Goal: Task Accomplishment & Management: Complete application form

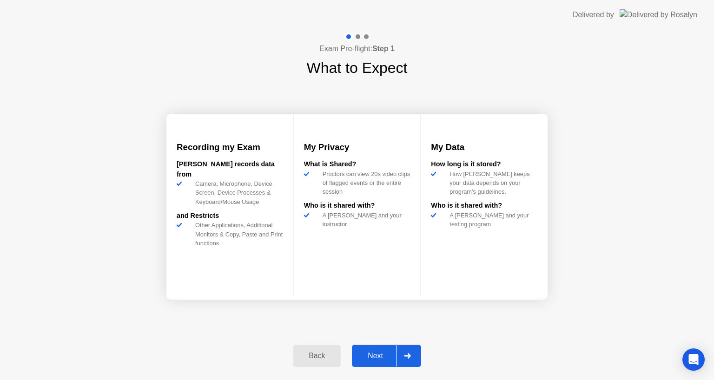
click at [369, 354] on div "Next" at bounding box center [375, 356] width 41 height 8
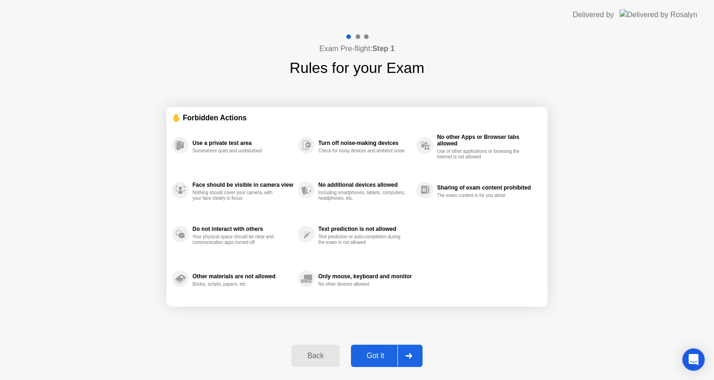
click at [369, 354] on div "Got it" at bounding box center [376, 356] width 44 height 8
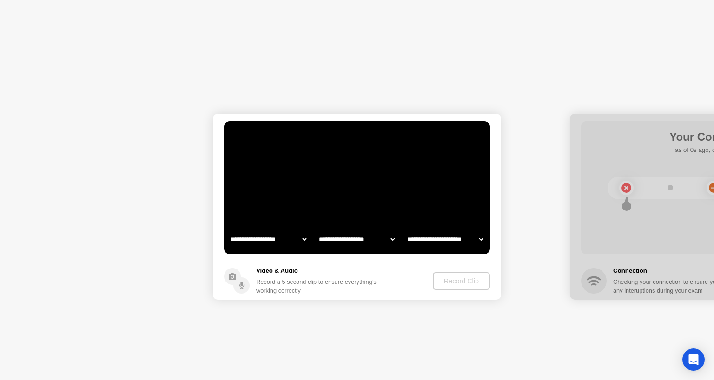
select select "**********"
select select "*******"
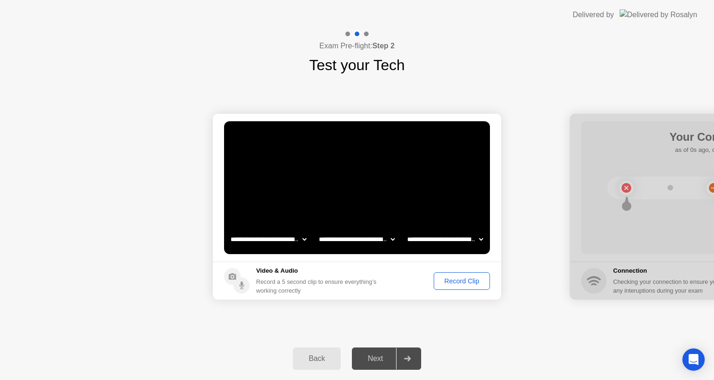
click at [442, 285] on div "Record Clip" at bounding box center [462, 280] width 50 height 7
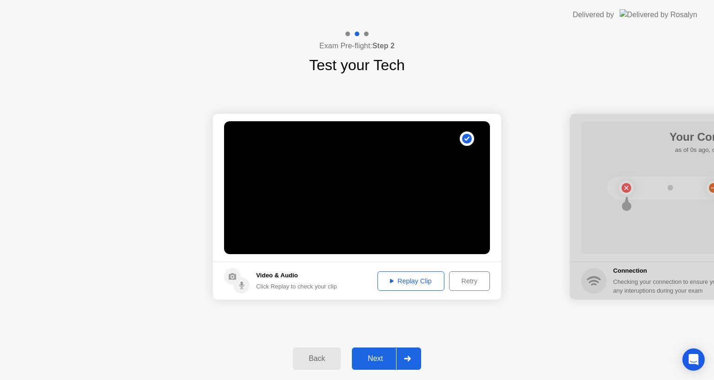
click at [370, 363] on div "Next" at bounding box center [375, 359] width 41 height 8
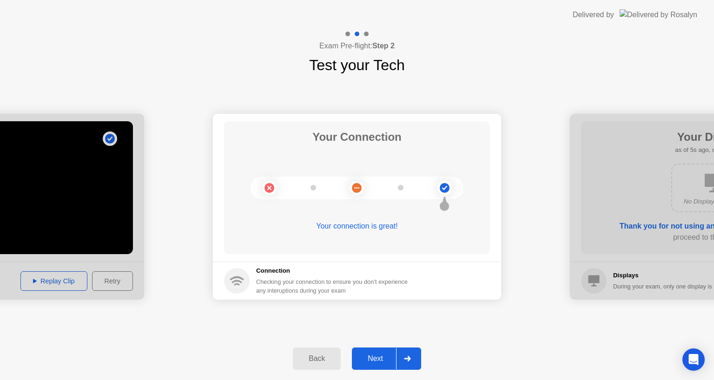
click at [377, 359] on div "Next" at bounding box center [375, 359] width 41 height 8
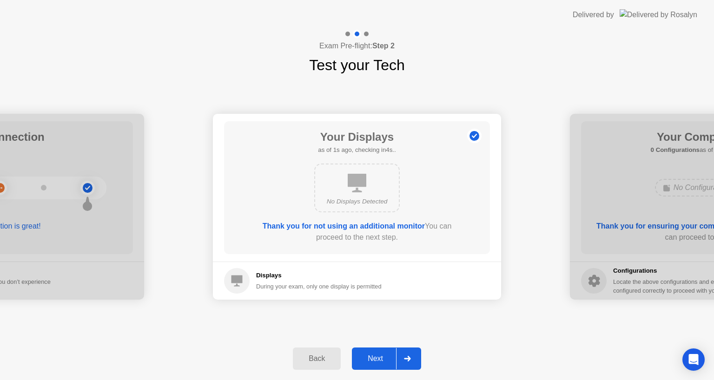
click at [377, 359] on div "Next" at bounding box center [375, 359] width 41 height 8
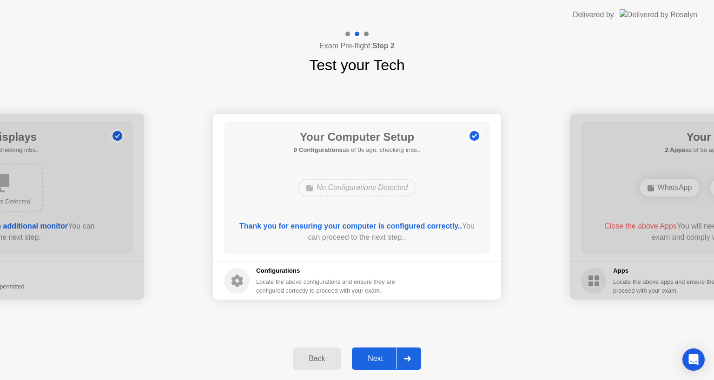
click at [377, 359] on div "Next" at bounding box center [375, 359] width 41 height 8
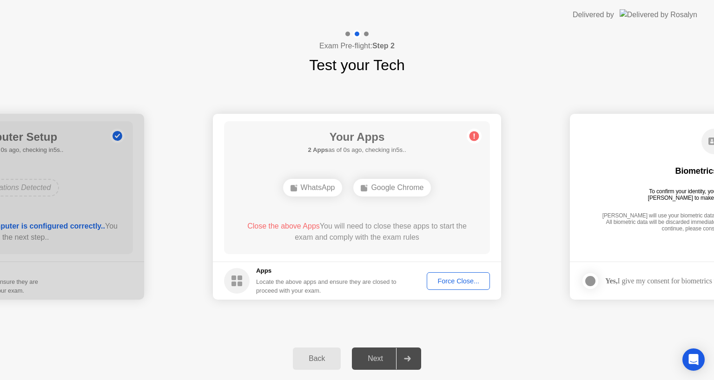
click at [450, 283] on div "Force Close..." at bounding box center [458, 280] width 57 height 7
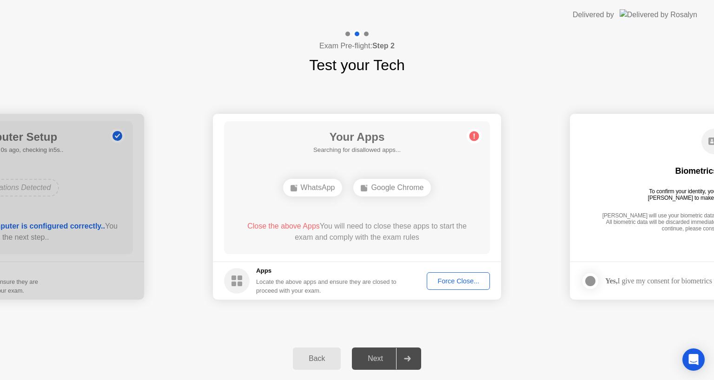
click at [450, 277] on div "Force Close..." at bounding box center [458, 280] width 57 height 7
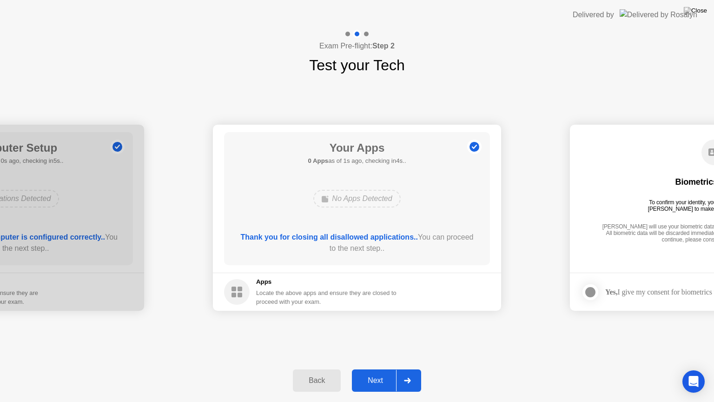
click at [380, 376] on div "Next" at bounding box center [375, 380] width 41 height 8
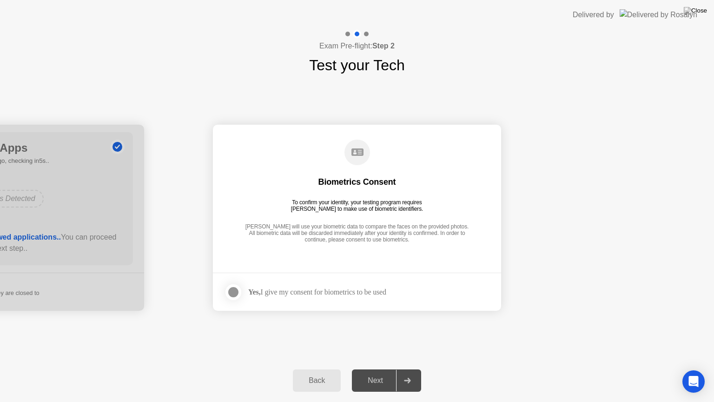
click at [380, 376] on div "Next" at bounding box center [375, 380] width 41 height 8
click at [238, 294] on div at bounding box center [233, 291] width 11 height 11
click at [377, 379] on div "Next" at bounding box center [375, 380] width 41 height 8
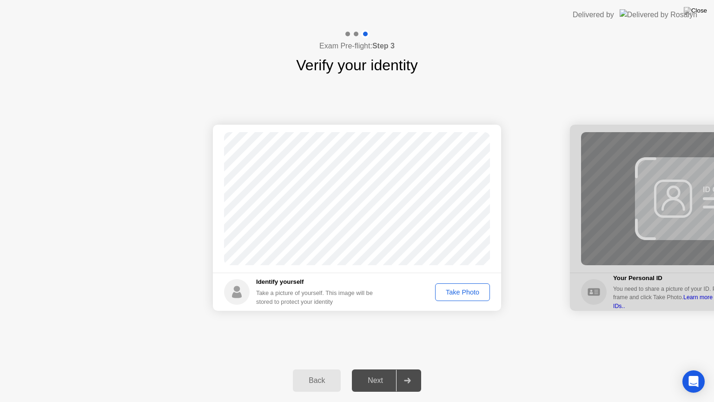
click at [448, 296] on div "Take Photo" at bounding box center [462, 291] width 48 height 7
click at [378, 376] on div "Next" at bounding box center [375, 380] width 41 height 8
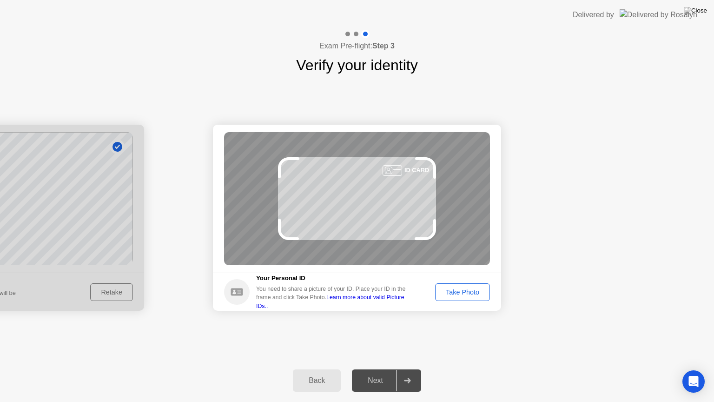
click at [455, 297] on button "Take Photo" at bounding box center [462, 292] width 55 height 18
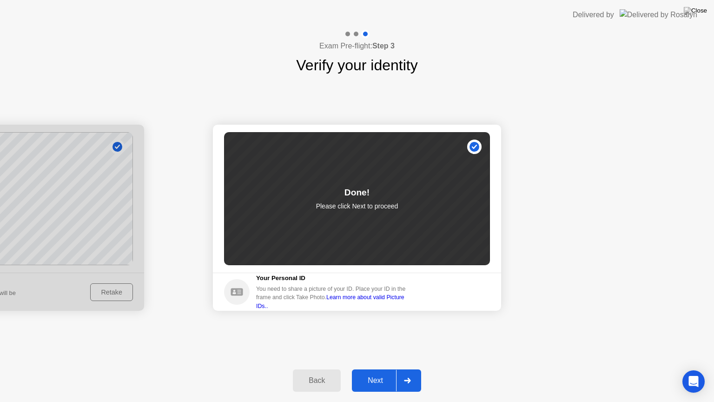
click at [381, 374] on button "Next" at bounding box center [386, 380] width 69 height 22
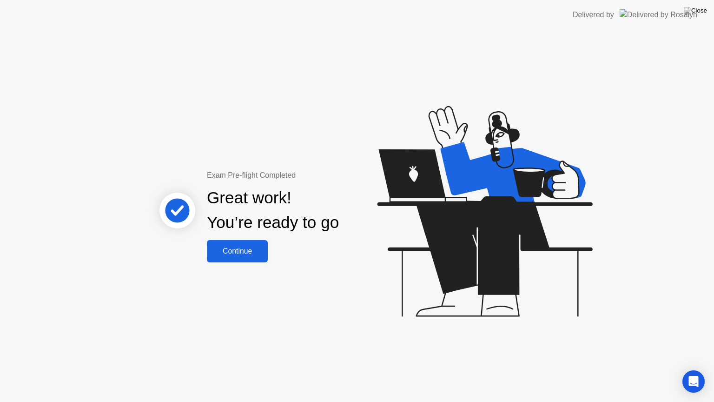
click at [250, 251] on div "Continue" at bounding box center [237, 251] width 55 height 8
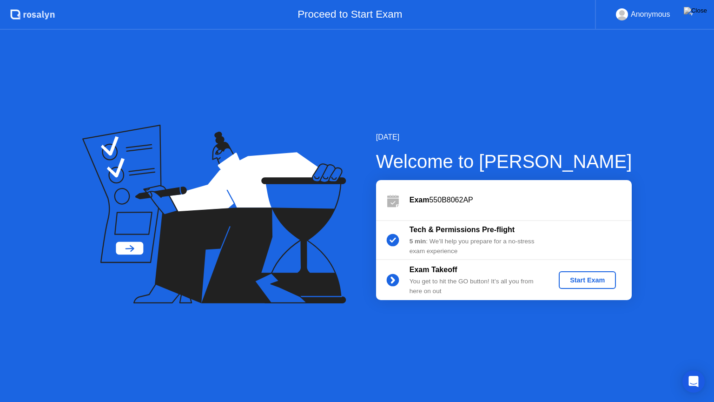
click at [582, 277] on div "Start Exam" at bounding box center [587, 279] width 50 height 7
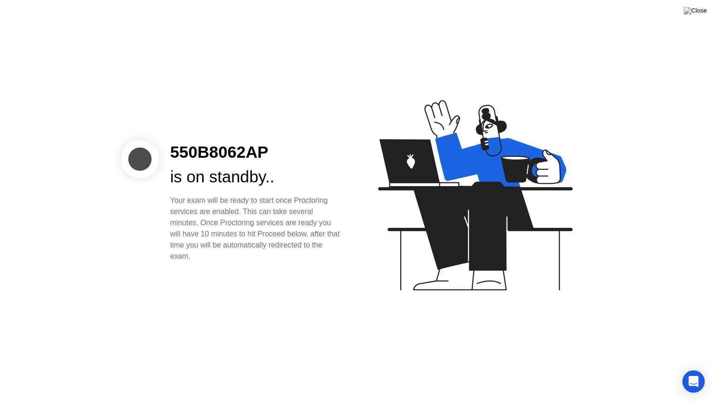
click at [195, 376] on div "550B8062AP is on standby.. Your exam will be ready to start once Proctoring ser…" at bounding box center [357, 201] width 714 height 402
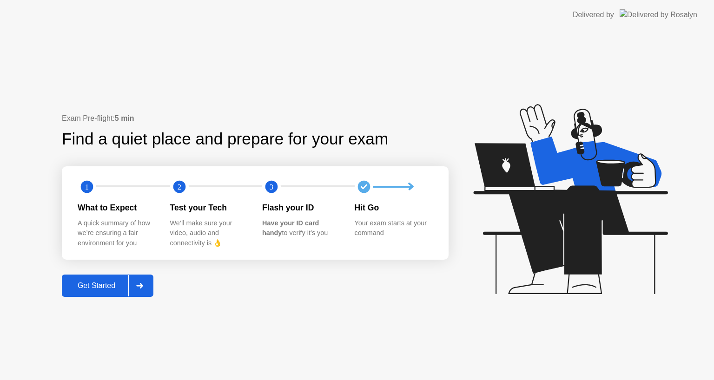
click at [115, 285] on div "Get Started" at bounding box center [97, 286] width 64 height 8
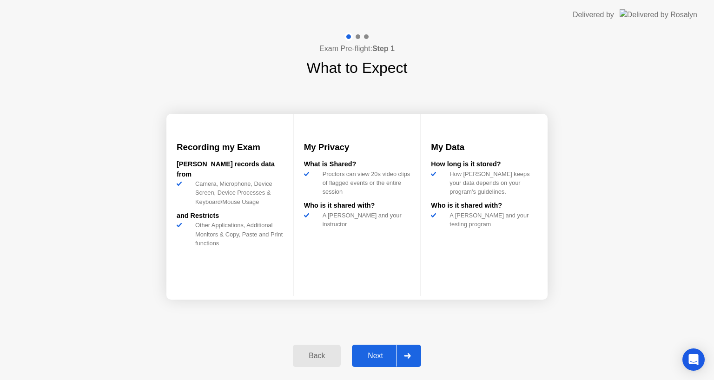
click at [375, 352] on div "Next" at bounding box center [375, 356] width 41 height 8
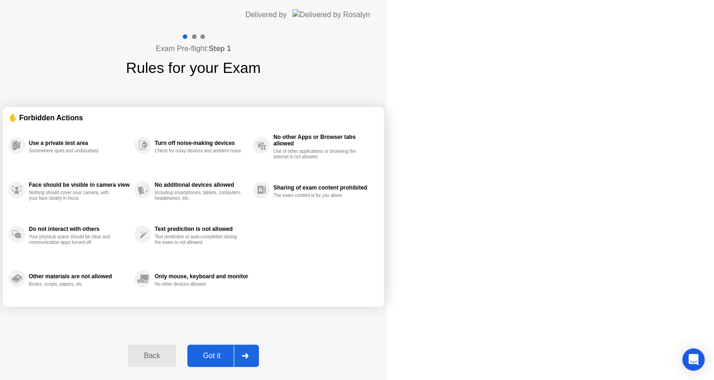
click at [234, 352] on div "Got it" at bounding box center [212, 356] width 44 height 8
select select "Available cameras"
select select "Available speakers"
select select "Available microphones"
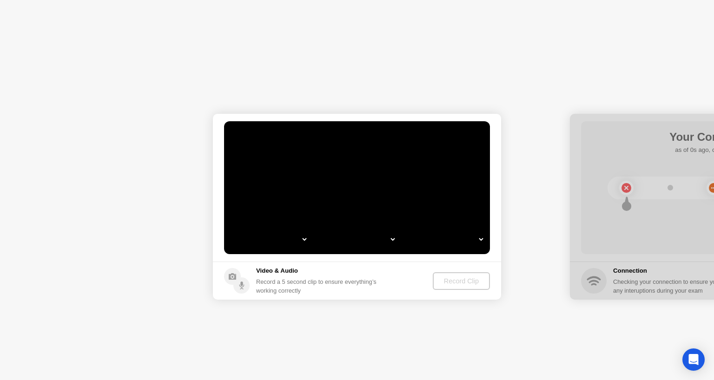
select select "*"
select select "**********"
select select "*******"
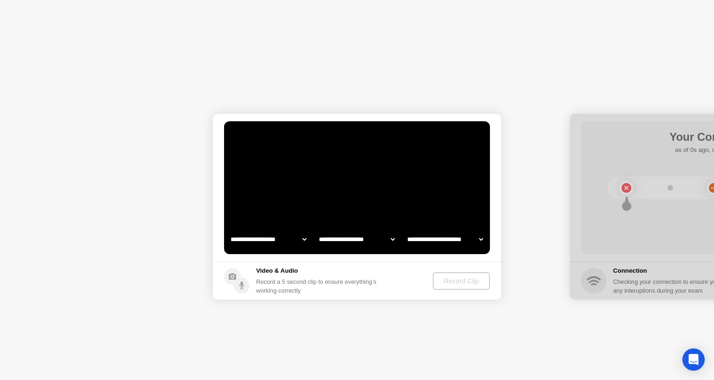
select select "*******"
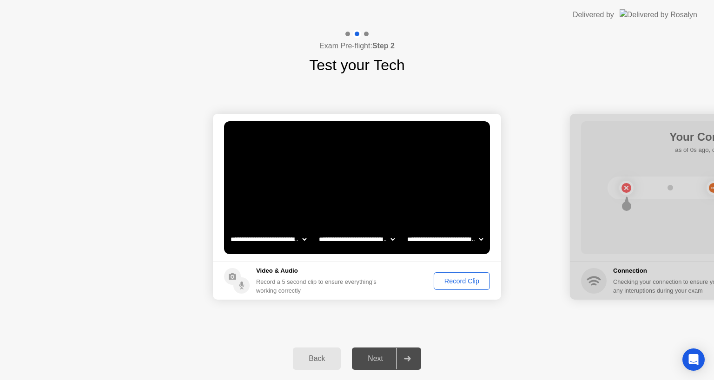
click at [459, 275] on button "Record Clip" at bounding box center [462, 281] width 56 height 18
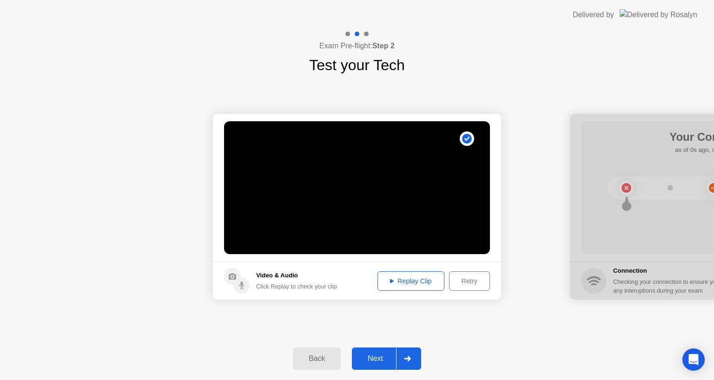
click at [371, 358] on div "Next" at bounding box center [375, 359] width 41 height 8
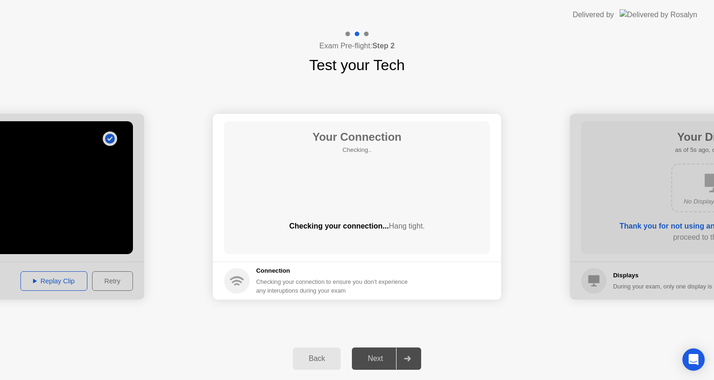
click at [68, 239] on div at bounding box center [0, 207] width 288 height 186
click at [323, 352] on button "Back" at bounding box center [317, 359] width 48 height 22
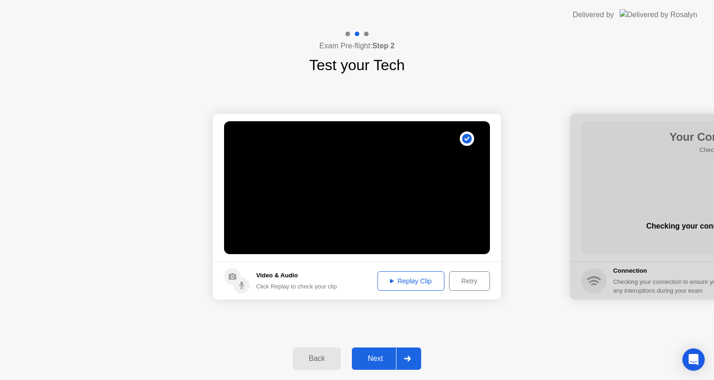
click at [409, 278] on div "Replay Clip" at bounding box center [411, 280] width 60 height 7
click at [379, 358] on div "Next" at bounding box center [375, 359] width 41 height 8
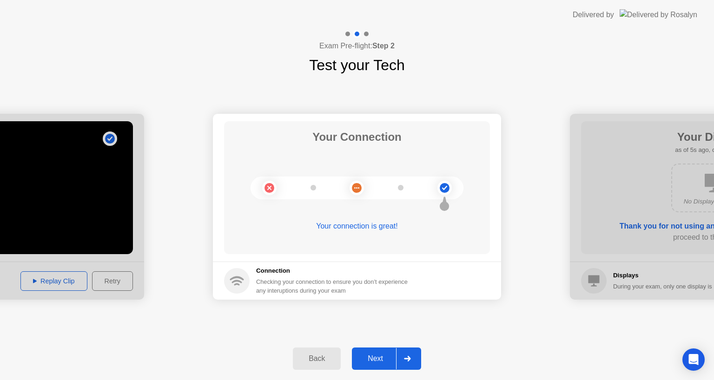
click at [379, 359] on div "Next" at bounding box center [375, 359] width 41 height 8
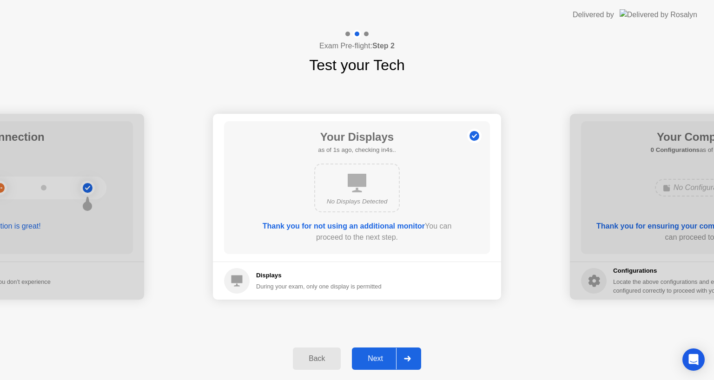
click at [379, 359] on div "Next" at bounding box center [375, 359] width 41 height 8
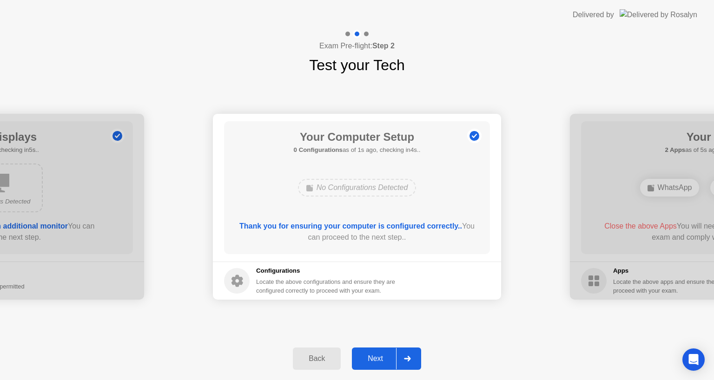
click at [379, 358] on div "Next" at bounding box center [375, 359] width 41 height 8
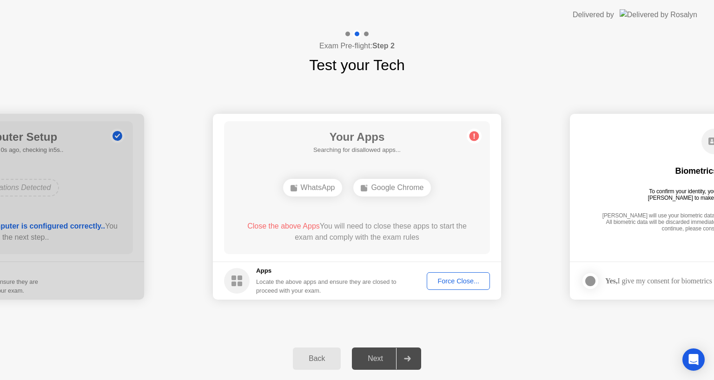
click at [438, 274] on button "Force Close..." at bounding box center [458, 281] width 63 height 18
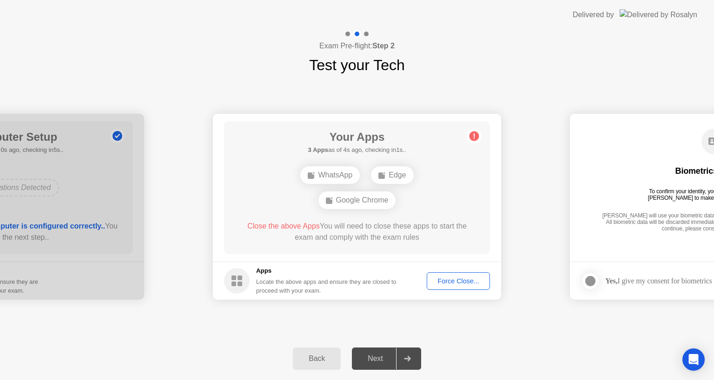
click at [447, 279] on div "Force Close..." at bounding box center [458, 280] width 57 height 7
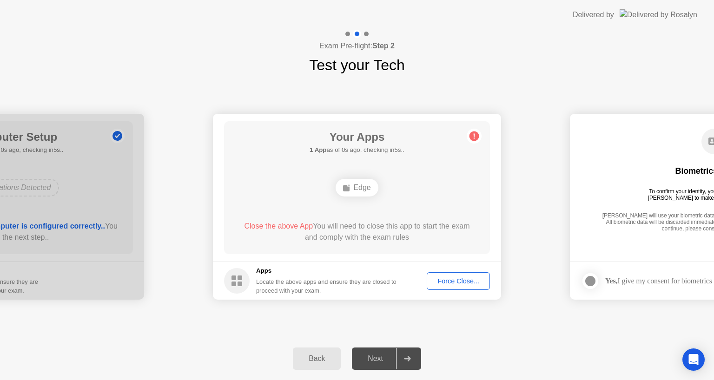
click at [438, 280] on div "Force Close..." at bounding box center [458, 280] width 57 height 7
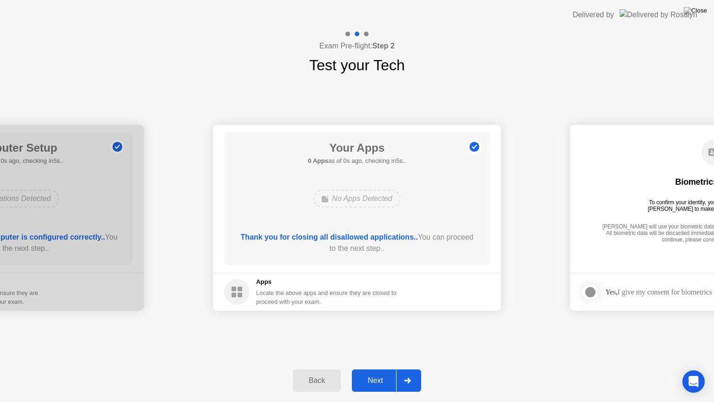
click at [380, 380] on div "Next" at bounding box center [375, 380] width 41 height 8
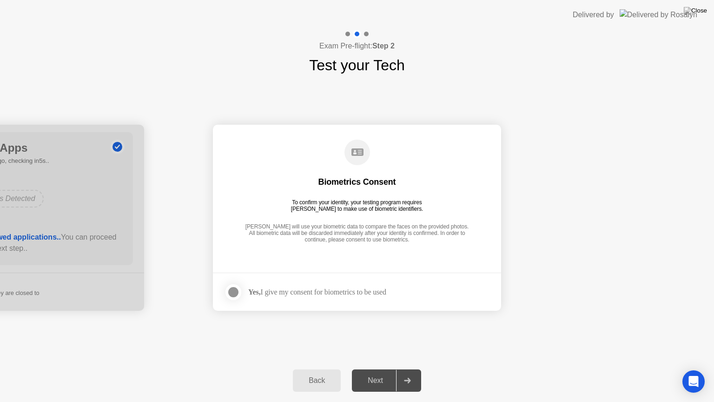
click at [383, 376] on div "Next" at bounding box center [375, 380] width 41 height 8
click at [239, 291] on div at bounding box center [233, 291] width 11 height 11
click at [385, 376] on div "Next" at bounding box center [375, 380] width 41 height 8
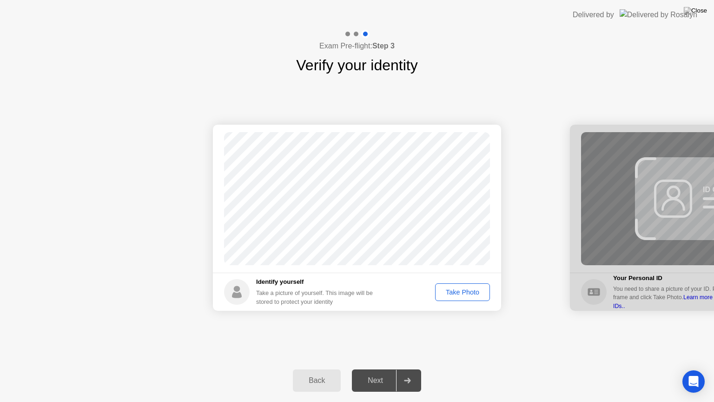
click at [452, 290] on div "Take Photo" at bounding box center [462, 291] width 48 height 7
click at [383, 380] on div "Next" at bounding box center [375, 380] width 41 height 8
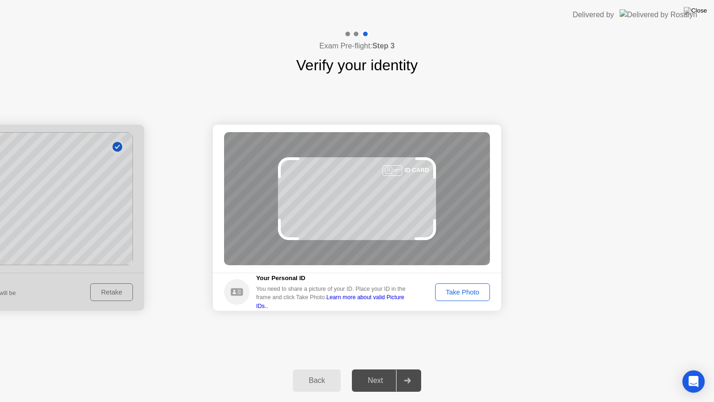
click at [461, 294] on div "Take Photo" at bounding box center [462, 291] width 48 height 7
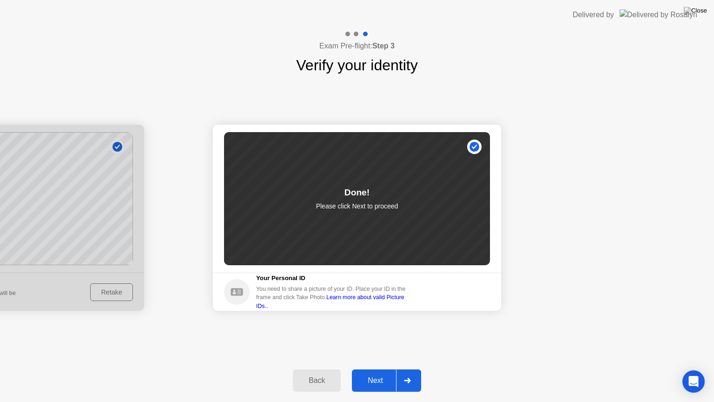
click at [385, 380] on div "Next" at bounding box center [375, 380] width 41 height 8
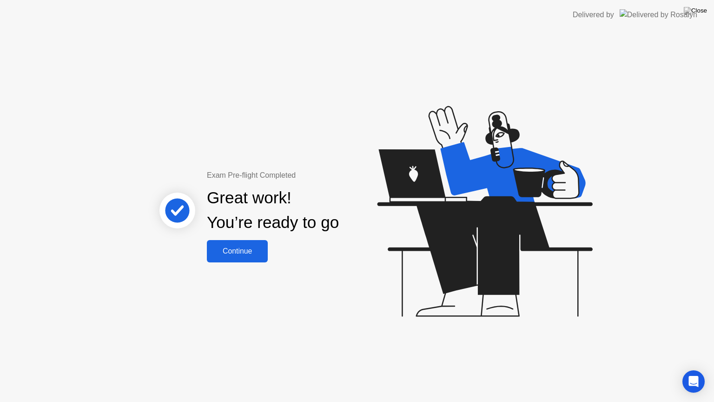
click at [221, 243] on button "Continue" at bounding box center [237, 251] width 61 height 22
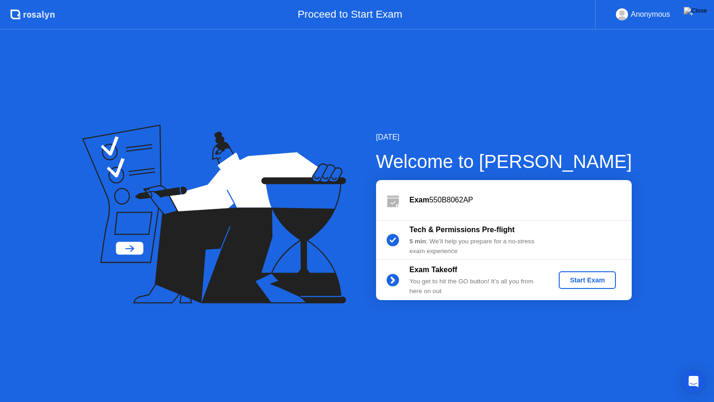
click at [574, 279] on div "Start Exam" at bounding box center [587, 279] width 50 height 7
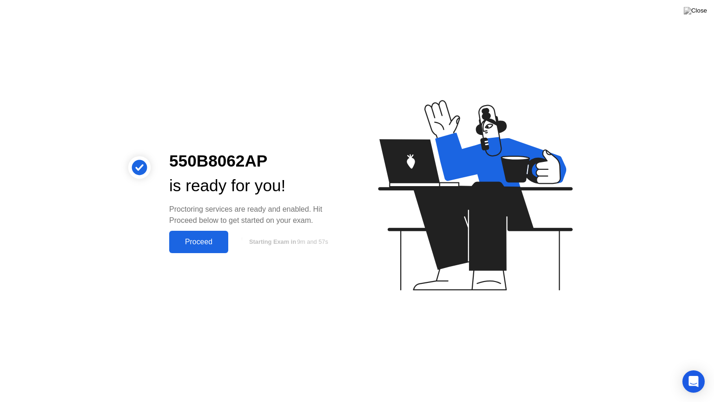
click at [363, 281] on icon at bounding box center [473, 199] width 240 height 238
click at [199, 243] on div "Proceed" at bounding box center [198, 242] width 53 height 8
